Goal: Information Seeking & Learning: Understand process/instructions

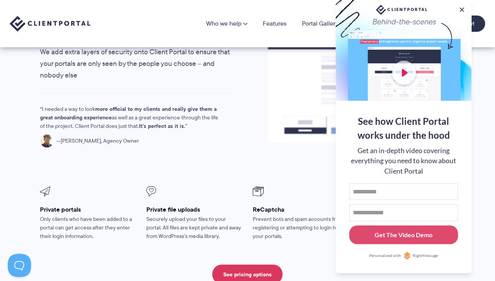
scroll to position [1322, 0]
click at [462, 7] on button at bounding box center [461, 9] width 9 height 9
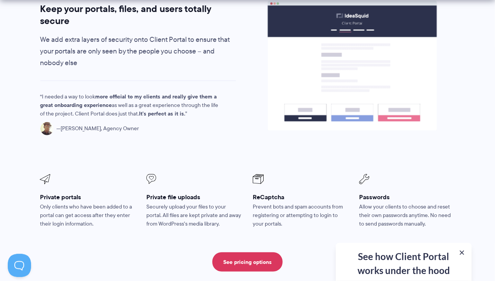
scroll to position [1334, 0]
click at [255, 253] on link "See pricing options" at bounding box center [247, 262] width 70 height 19
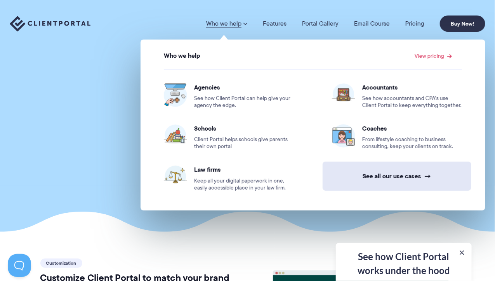
click at [377, 179] on link "See all our use cases →" at bounding box center [397, 176] width 149 height 29
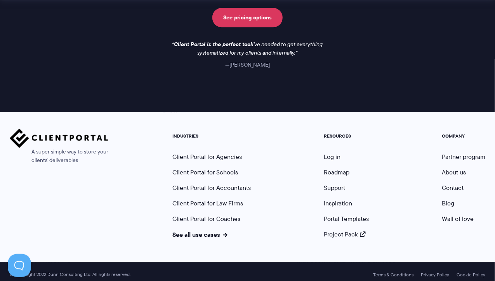
scroll to position [735, 0]
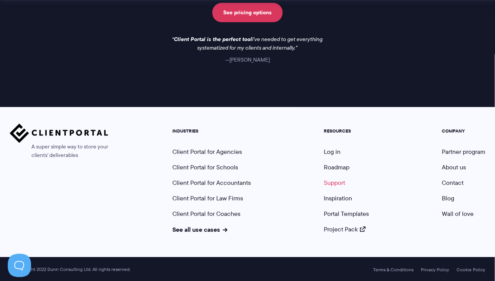
click at [338, 183] on link "Support" at bounding box center [334, 183] width 21 height 9
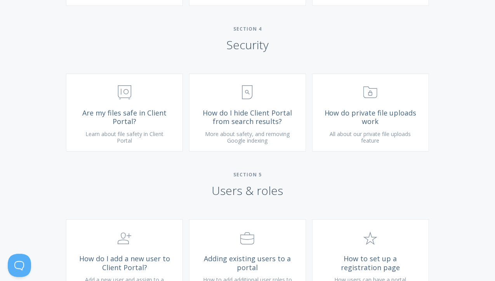
scroll to position [1036, 0]
click at [366, 125] on span "How do private file uploads work" at bounding box center [370, 117] width 93 height 17
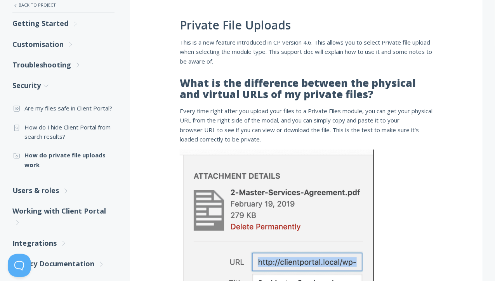
scroll to position [151, 0]
click at [366, 142] on p "Every time right after you upload your files to a Private Files module, you can…" at bounding box center [306, 126] width 253 height 38
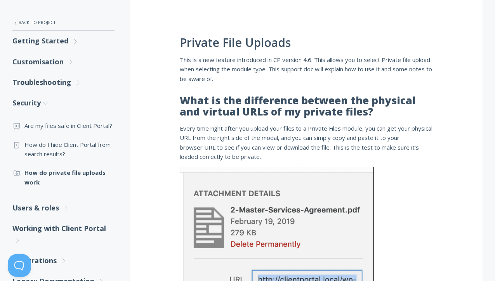
scroll to position [135, 0]
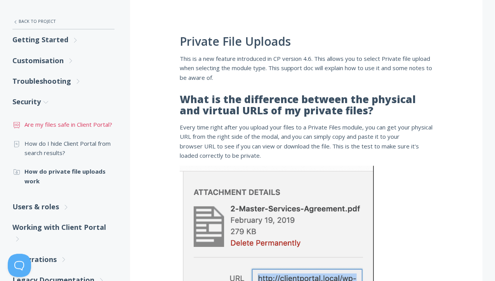
click at [105, 127] on link ".st0{fill:none;stroke:#000000;stroke-width:2;stroke-miterlimit:10;} Financial A…" at bounding box center [63, 124] width 102 height 19
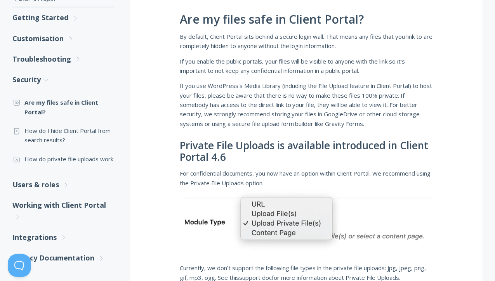
scroll to position [157, 0]
click at [78, 163] on link ".st0{fill:none;stroke:#000000;stroke-width:2;stroke-miterlimit:10;} Untitled-15…" at bounding box center [63, 159] width 102 height 19
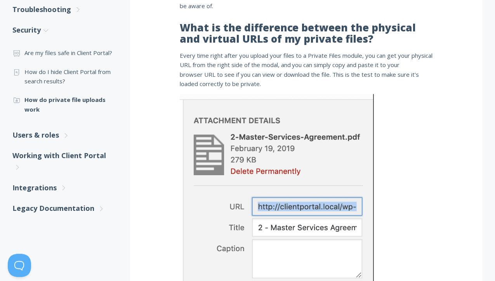
scroll to position [209, 0]
